Goal: Task Accomplishment & Management: Complete application form

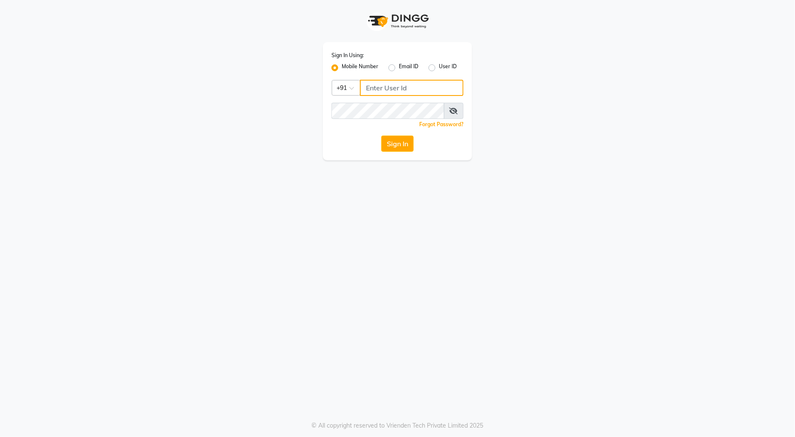
click at [379, 87] on input "Username" at bounding box center [412, 88] width 104 height 16
click at [401, 89] on input "Username" at bounding box center [412, 88] width 104 height 16
click at [408, 87] on input "Username" at bounding box center [412, 88] width 104 height 16
click at [631, 130] on div "Sign In Using: Mobile Number Email ID User ID Country Code × +91 Remember me Fo…" at bounding box center [398, 80] width 486 height 160
click at [455, 89] on input "Username" at bounding box center [412, 88] width 104 height 16
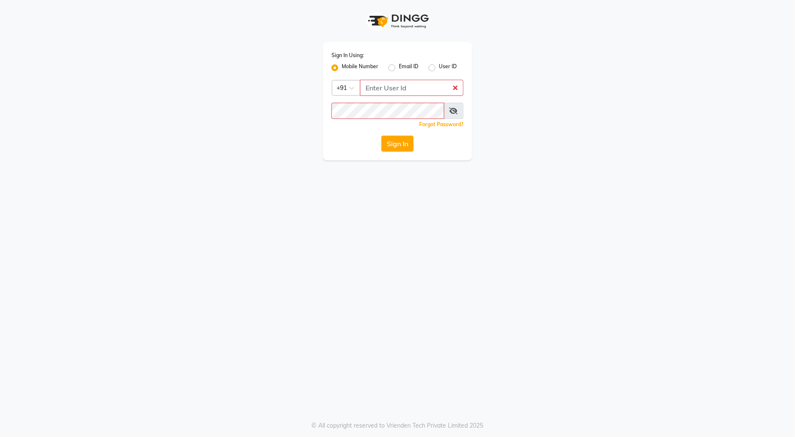
click at [582, 219] on div "Sign In Using: Mobile Number Email ID User ID Country Code × +91 Remember me Fo…" at bounding box center [397, 218] width 795 height 437
click at [572, 185] on div "Sign In Using: Mobile Number Email ID User ID Country Code × +91 Remember me Fo…" at bounding box center [397, 218] width 795 height 437
click at [456, 91] on input "Username" at bounding box center [412, 88] width 104 height 16
click at [559, 125] on div "Sign In Using: Mobile Number Email ID User ID Country Code × +91 Remember me Fo…" at bounding box center [398, 80] width 486 height 160
click at [376, 90] on input "Username" at bounding box center [412, 88] width 104 height 16
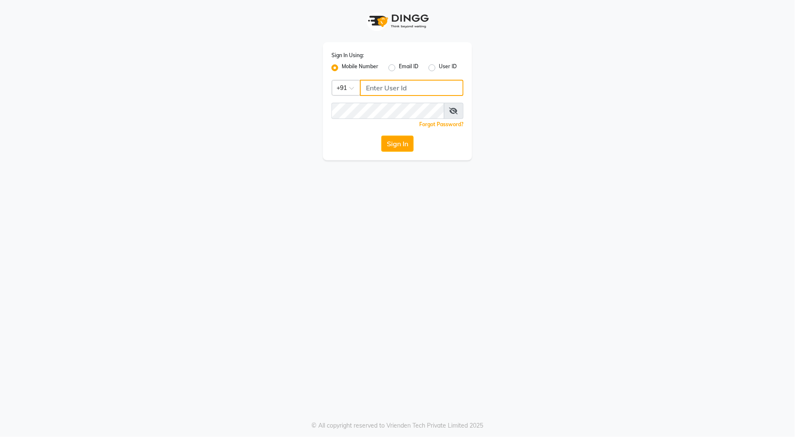
click at [371, 88] on input "Username" at bounding box center [412, 88] width 104 height 16
type input "9970179345"
click at [395, 141] on button "Sign In" at bounding box center [397, 143] width 32 height 16
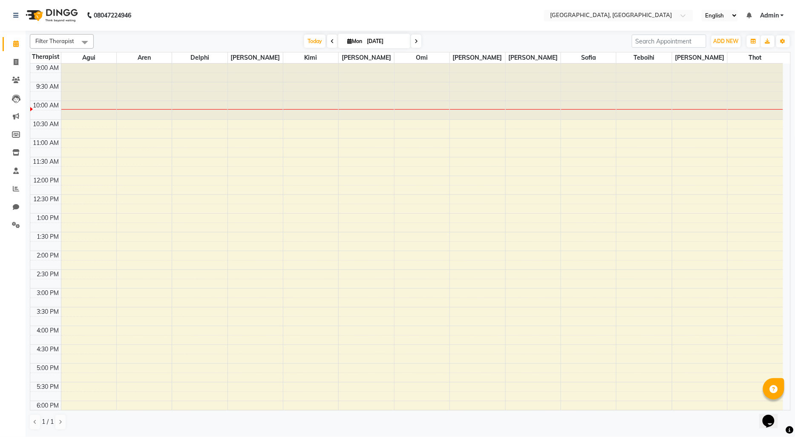
click at [81, 254] on div "9:00 AM 9:30 AM 10:00 AM 10:30 AM 11:00 AM 11:30 AM 12:00 PM 12:30 PM 1:00 PM 1…" at bounding box center [406, 325] width 753 height 525
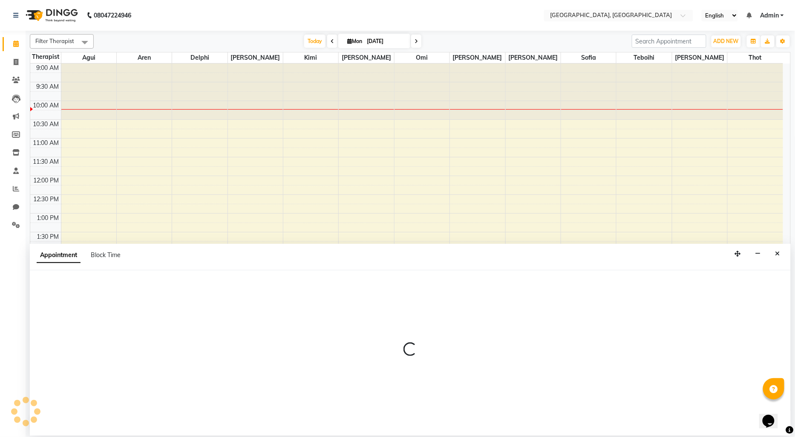
select select "7699"
select select "tentative"
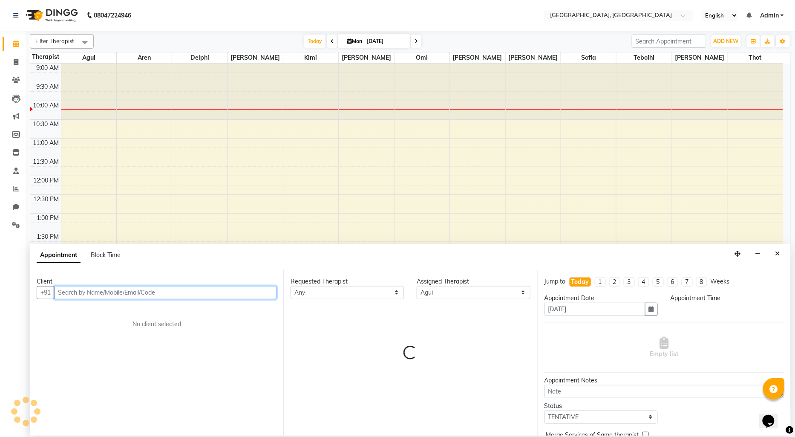
select select "840"
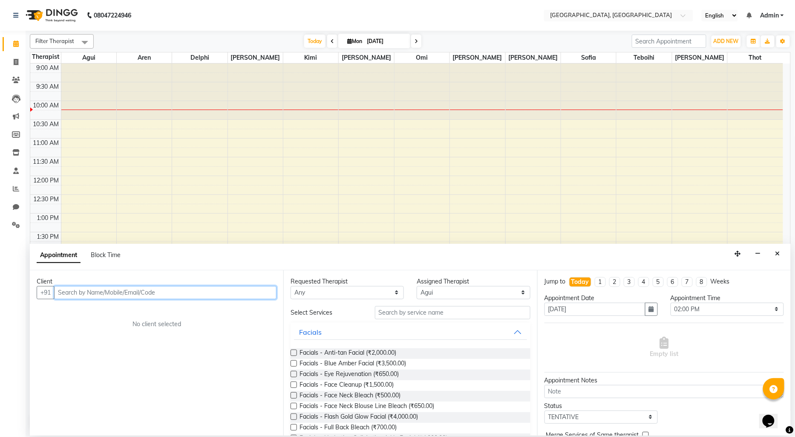
click at [66, 294] on input "text" at bounding box center [165, 292] width 222 height 13
type input "S"
click at [90, 307] on span "[PERSON_NAME]" at bounding box center [93, 310] width 55 height 9
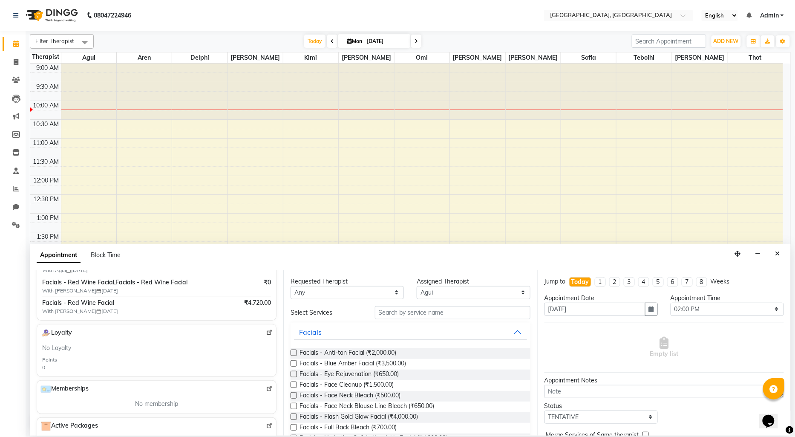
scroll to position [189, 0]
type input "9820467174"
click at [772, 251] on button "Close" at bounding box center [778, 253] width 12 height 13
